Goal: Find specific page/section: Find specific page/section

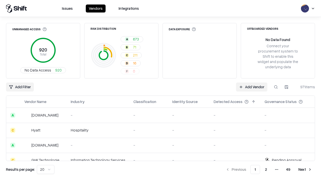
click at [160, 90] on div "Add Filter Add Vendor 971 items" at bounding box center [160, 87] width 309 height 9
click at [20, 87] on html "Issues Vendors Integrations Unmanaged Access 920 Total No Data Access 920 Risk …" at bounding box center [160, 90] width 321 height 180
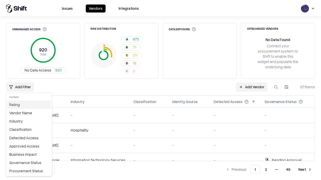
click at [29, 105] on div "Rating" at bounding box center [29, 105] width 44 height 8
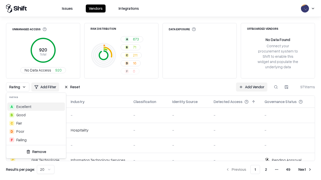
click at [160, 90] on html "Issues Vendors Integrations Unmanaged Access 920 Total No Data Access 920 Risk …" at bounding box center [160, 90] width 321 height 180
click at [160, 90] on div "Rating Add Filter Reset Add Vendor 971 items" at bounding box center [160, 87] width 309 height 9
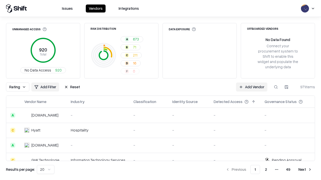
click at [72, 87] on button "Reset" at bounding box center [72, 87] width 22 height 9
click at [160, 90] on div "Add Filter Add Vendor 971 items" at bounding box center [160, 87] width 309 height 9
click at [20, 87] on html "Issues Vendors Integrations Unmanaged Access 920 Total No Data Access 920 Risk …" at bounding box center [160, 90] width 321 height 180
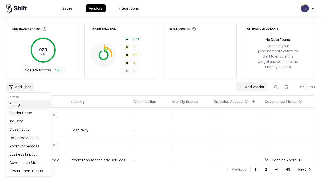
click at [29, 105] on div "Rating" at bounding box center [29, 105] width 44 height 8
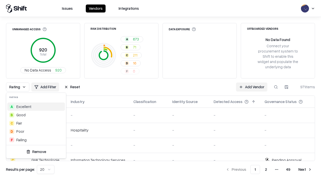
click at [36, 140] on div "F Failing" at bounding box center [36, 140] width 58 height 8
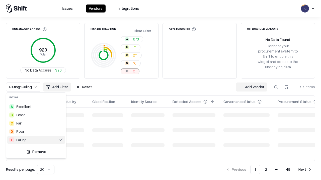
click at [160, 90] on html "Issues Vendors Integrations Unmanaged Access 920 Total No Data Access 920 Risk …" at bounding box center [160, 90] width 321 height 180
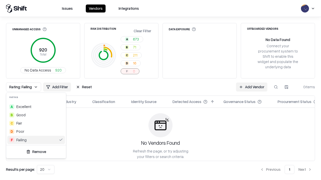
click at [160, 90] on div "Rating: Failing Add Filter Reset Add Vendor 0 items" at bounding box center [160, 87] width 309 height 9
click at [84, 87] on button "Reset" at bounding box center [84, 87] width 22 height 9
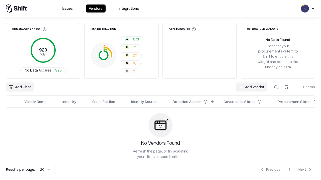
click at [160, 90] on div "Add Filter Add Vendor 0 items" at bounding box center [160, 87] width 309 height 9
click at [20, 87] on html "Issues Vendors Integrations Unmanaged Access 920 Total No Data Access 920 Risk …" at bounding box center [160, 90] width 321 height 180
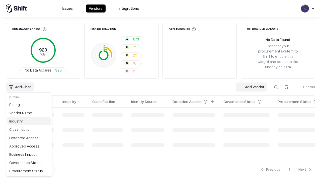
click at [29, 121] on div "Industry" at bounding box center [29, 121] width 44 height 8
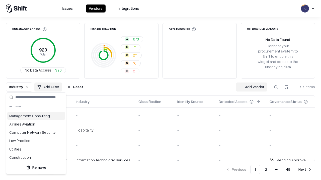
click at [160, 90] on html "Issues Vendors Integrations Unmanaged Access 920 Total No Data Access 920 Risk …" at bounding box center [160, 90] width 321 height 180
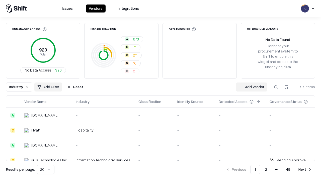
click at [160, 90] on div "Industry Add Filter Reset Add Vendor 971 items" at bounding box center [160, 87] width 309 height 9
click at [75, 87] on button "Reset" at bounding box center [75, 87] width 22 height 9
click at [160, 90] on div "Add Filter Add Vendor 971 items" at bounding box center [160, 87] width 309 height 9
click at [20, 87] on html "Issues Vendors Integrations Unmanaged Access 920 Total No Data Access 920 Risk …" at bounding box center [160, 90] width 321 height 180
